Goal: Obtain resource: Obtain resource

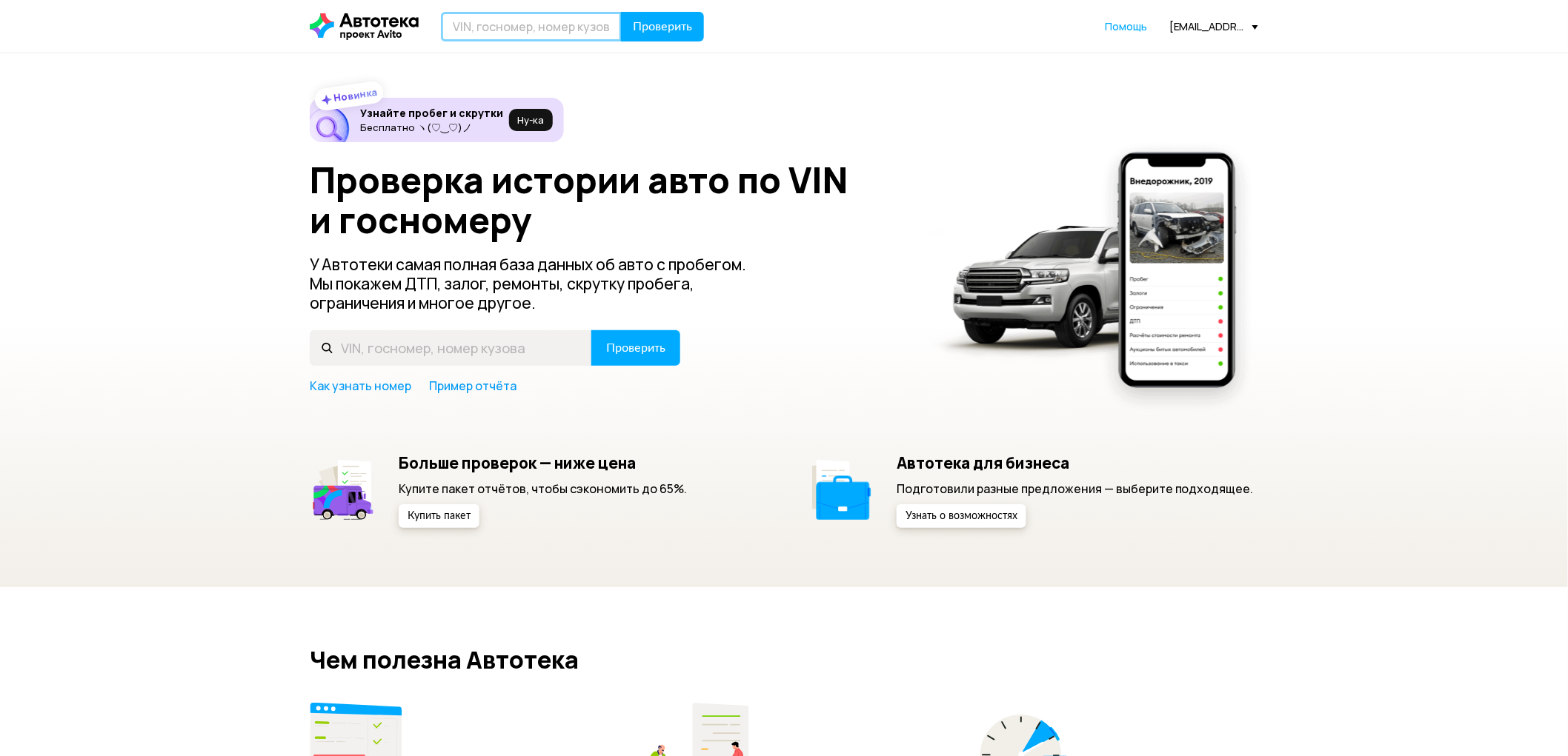
click at [496, 38] on input "text" at bounding box center [531, 27] width 181 height 29
paste input "[US_VEHICLE_IDENTIFICATION_NUMBER]"
type input "[US_VEHICLE_IDENTIFICATION_NUMBER]"
click at [640, 22] on span "Проверить" at bounding box center [662, 27] width 59 height 12
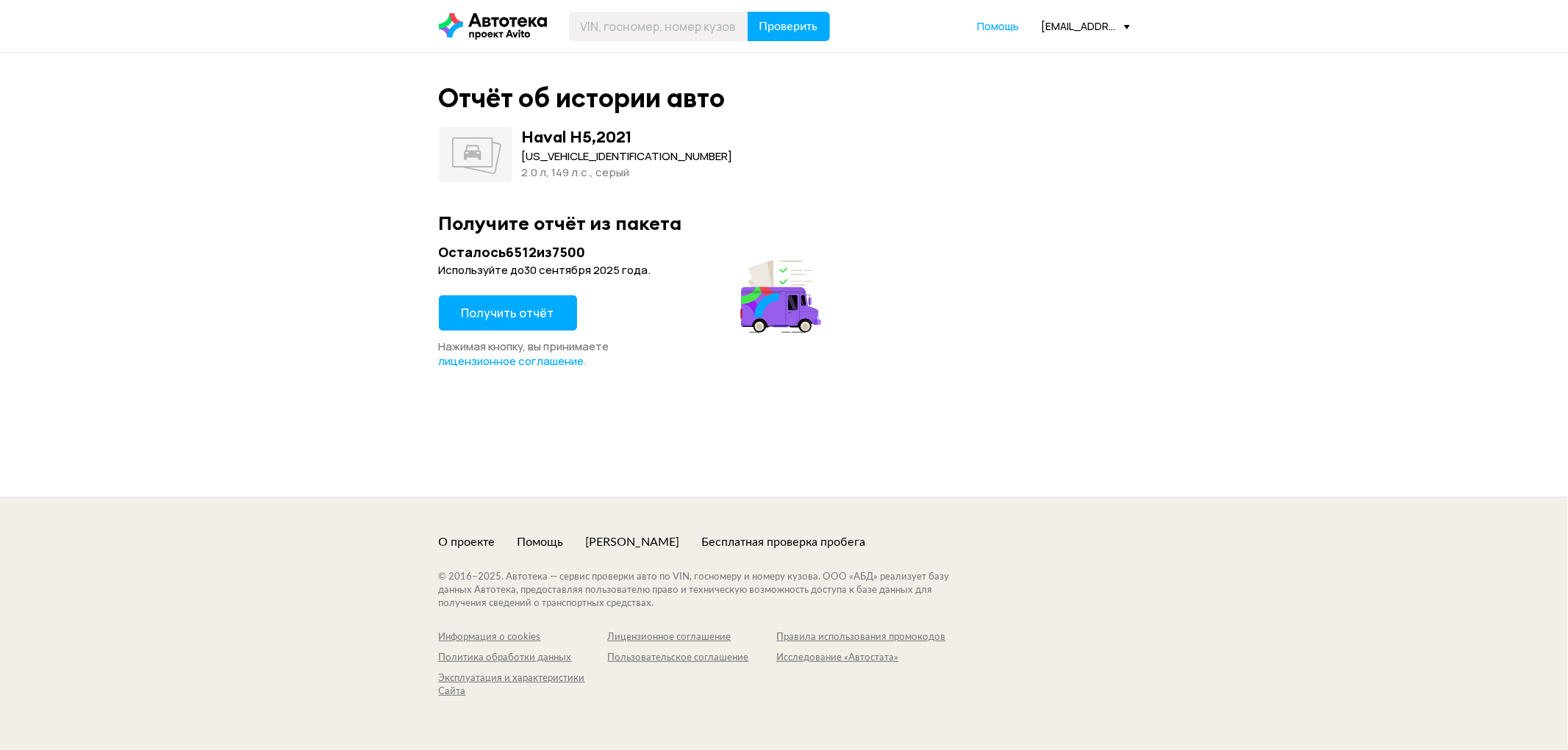
click at [503, 305] on span "Получить отчёт" at bounding box center [507, 313] width 93 height 16
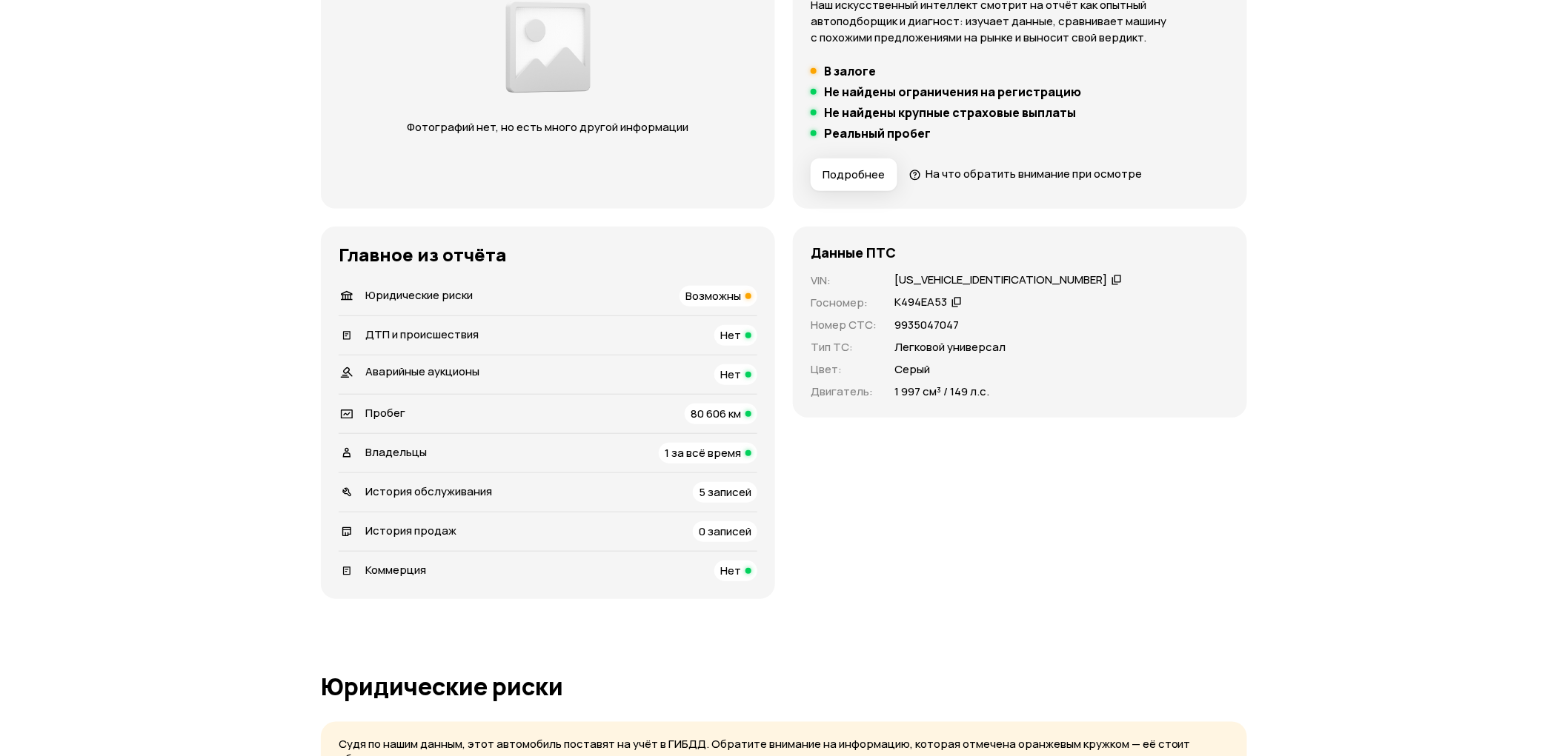
scroll to position [559, 0]
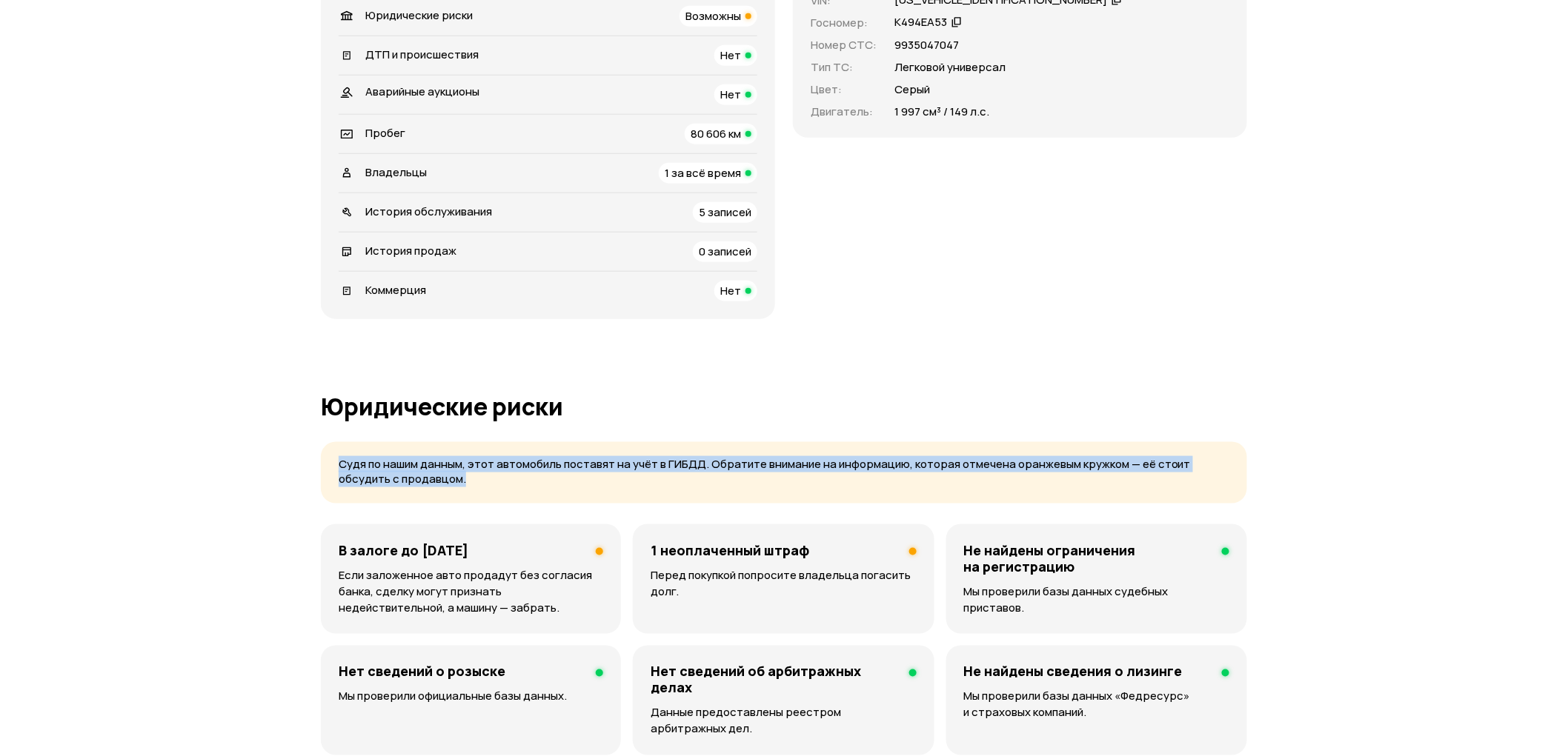
drag, startPoint x: 429, startPoint y: 484, endPoint x: 329, endPoint y: 453, distance: 104.7
click at [329, 453] on div "Судя по нашим данным, этот автомобиль поставят на учёт в ГИБДД. Обратите вниман…" at bounding box center [784, 473] width 926 height 62
click at [345, 461] on p "Судя по нашим данным, этот автомобиль поставят на учёт в ГИБДД. Обратите вниман…" at bounding box center [783, 471] width 891 height 30
drag, startPoint x: 430, startPoint y: 489, endPoint x: 315, endPoint y: 448, distance: 122.1
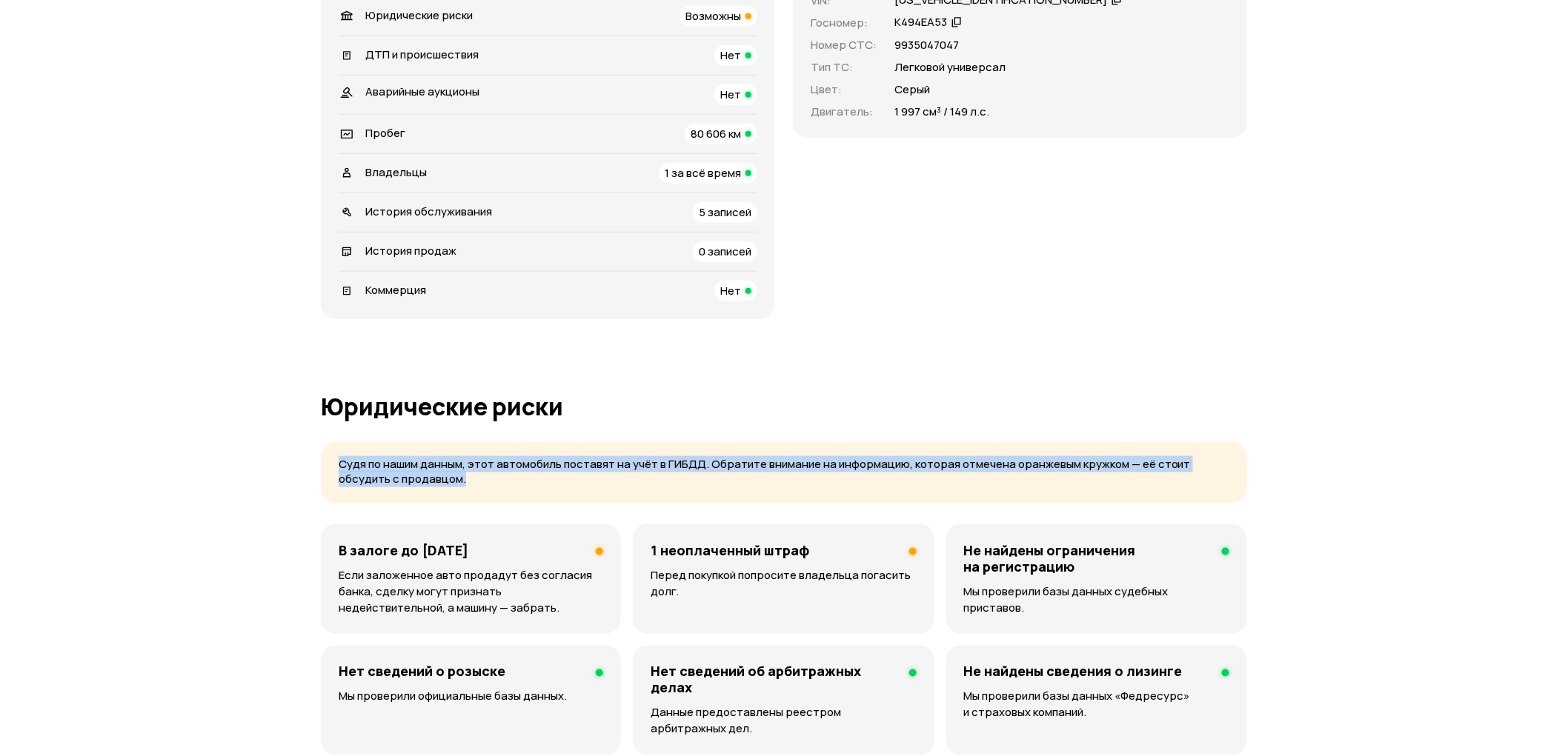
click at [342, 467] on p "Судя по нашим данным, этот автомобиль поставят на учёт в ГИБДД. Обратите вниман…" at bounding box center [783, 471] width 891 height 30
drag, startPoint x: 436, startPoint y: 486, endPoint x: 314, endPoint y: 446, distance: 128.4
click at [329, 454] on div "Судя по нашим данным, этот автомобиль поставят на учёт в ГИБДД. Обратите вниман…" at bounding box center [784, 473] width 926 height 62
click at [421, 490] on div "Судя по нашим данным, этот автомобиль поставят на учёт в ГИБДД. Обратите вниман…" at bounding box center [784, 473] width 926 height 62
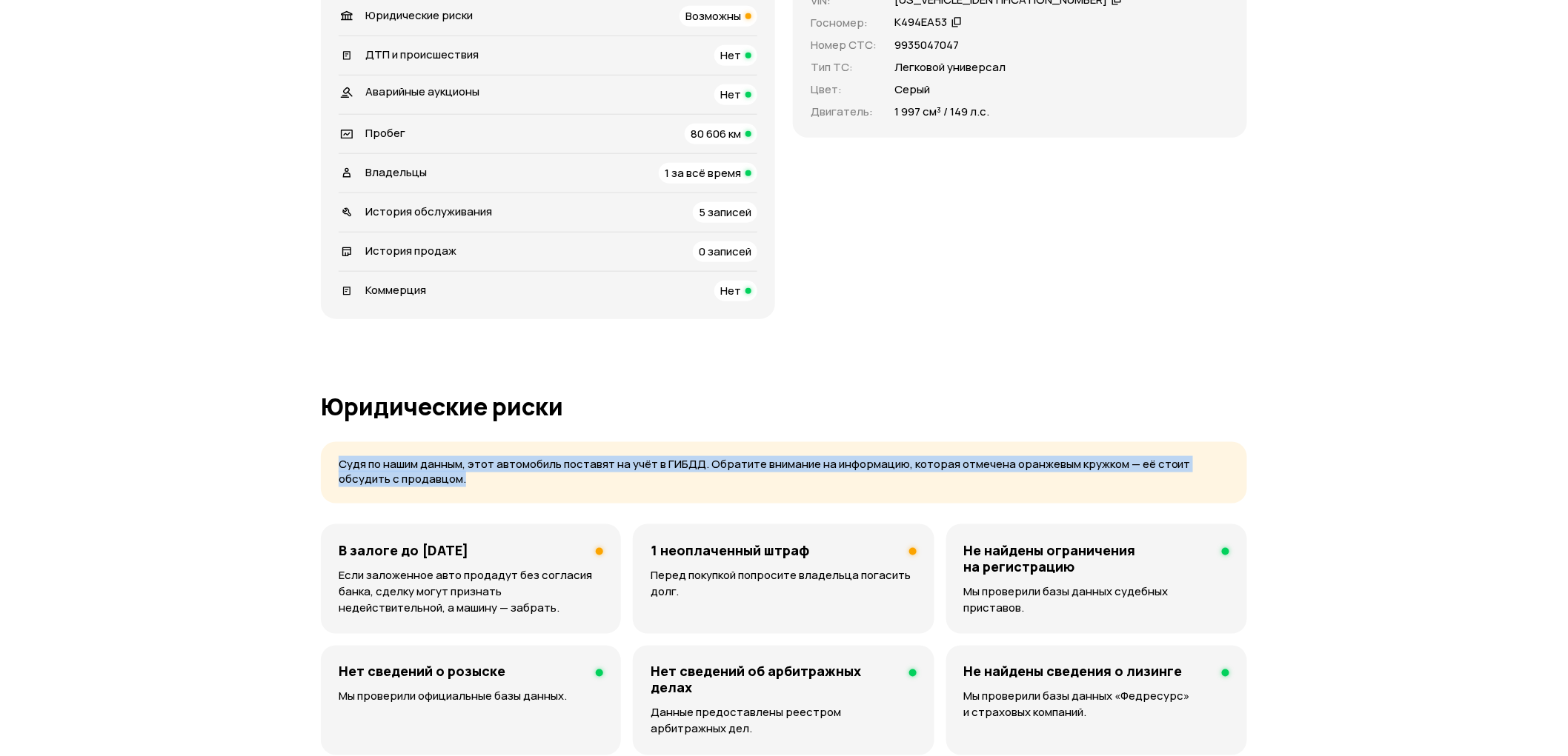
drag, startPoint x: 416, startPoint y: 477, endPoint x: 314, endPoint y: 442, distance: 107.8
click at [424, 488] on div "Судя по нашим данным, этот автомобиль поставят на учёт в ГИБДД. Обратите вниман…" at bounding box center [784, 473] width 926 height 62
drag, startPoint x: 422, startPoint y: 487, endPoint x: 338, endPoint y: 464, distance: 87.1
click at [338, 464] on div "Судя по нашим данным, этот автомобиль поставят на учёт в ГИБДД. Обратите вниман…" at bounding box center [784, 473] width 926 height 62
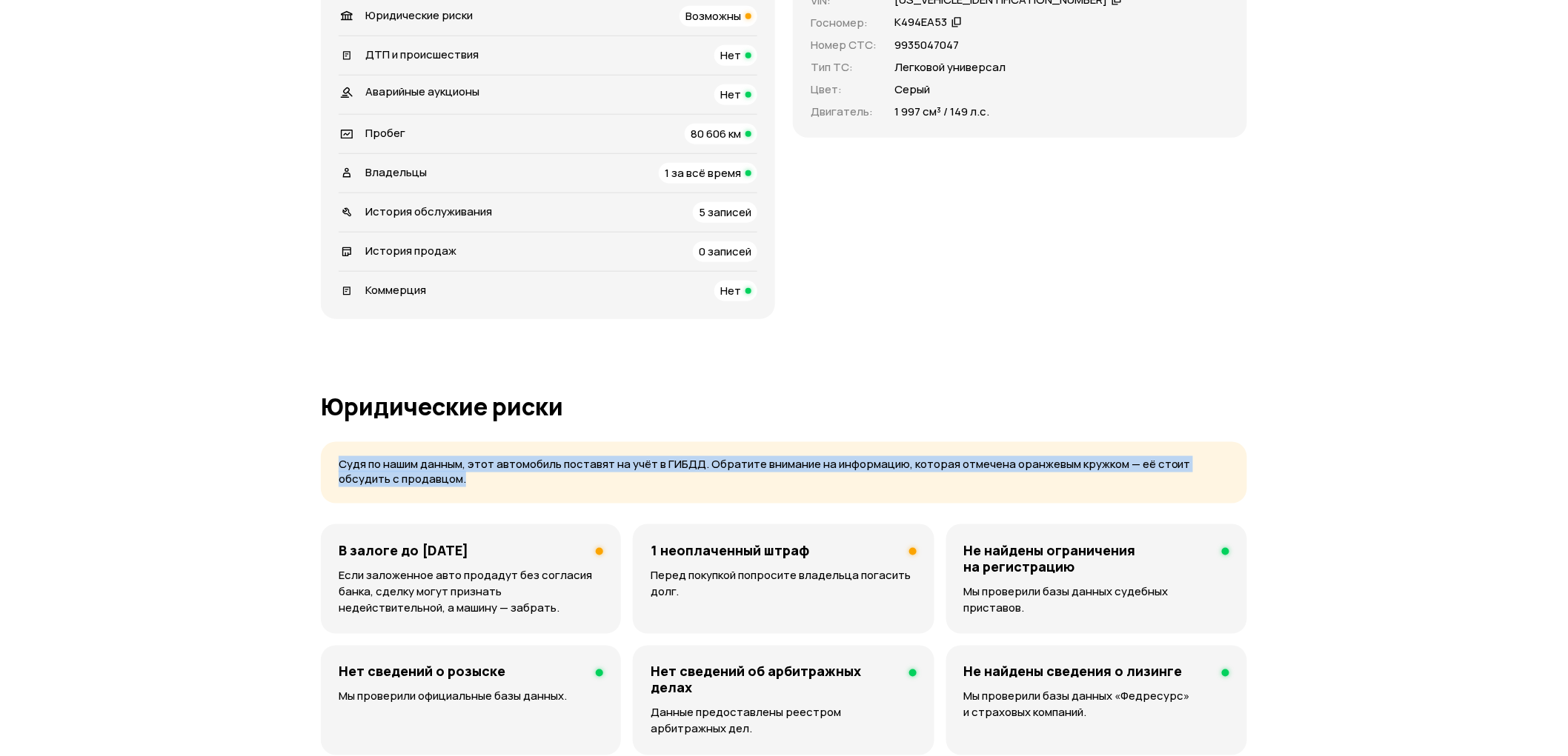
click at [338, 463] on p "Судя по нашим данным, этот автомобиль поставят на учёт в ГИБДД. Обратите вниман…" at bounding box center [783, 471] width 891 height 30
drag, startPoint x: 423, startPoint y: 487, endPoint x: 337, endPoint y: 458, distance: 90.8
click at [337, 458] on div "Судя по нашим данным, этот автомобиль поставят на учёт в ГИБДД. Обратите вниман…" at bounding box center [784, 473] width 926 height 62
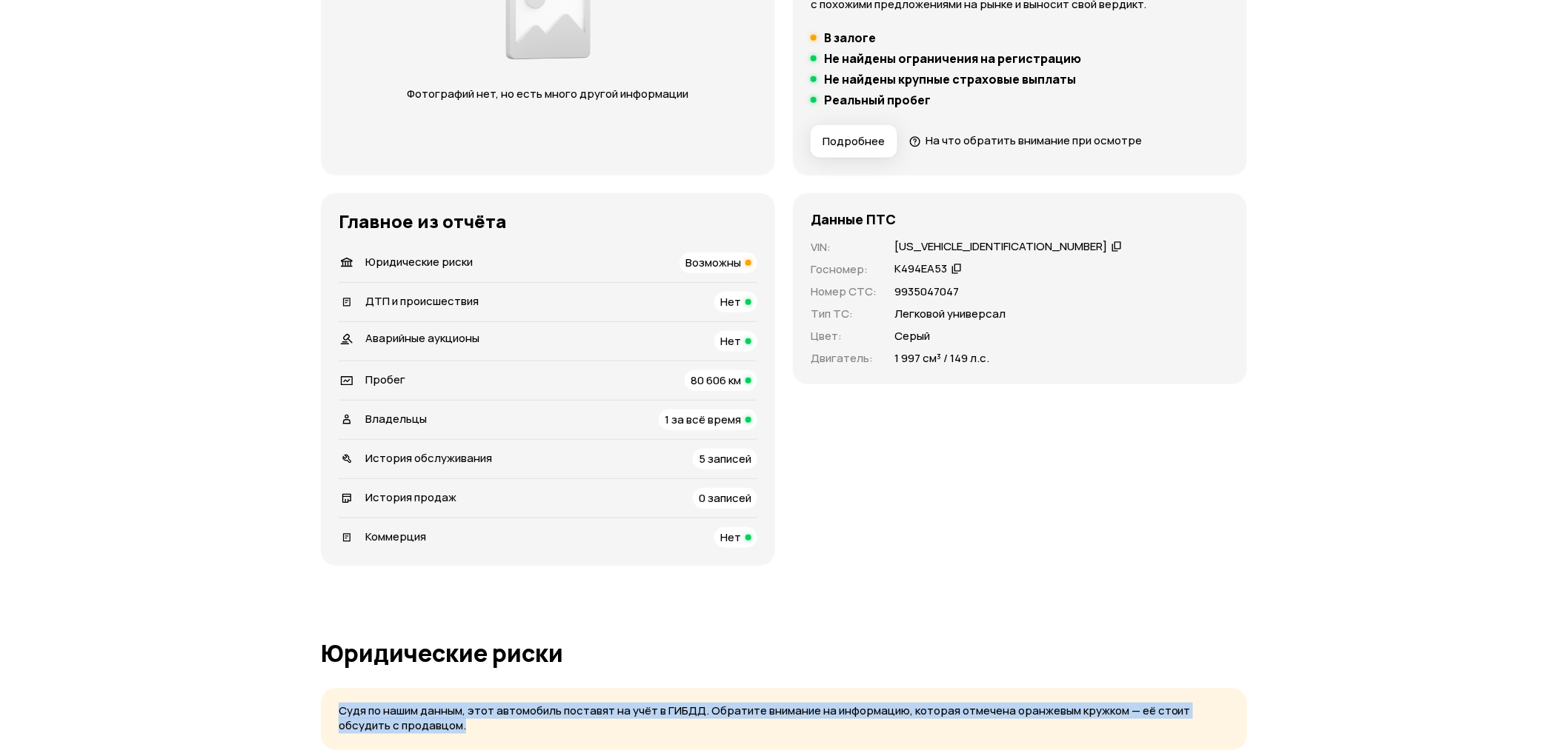
scroll to position [148, 0]
